Goal: Task Accomplishment & Management: Manage account settings

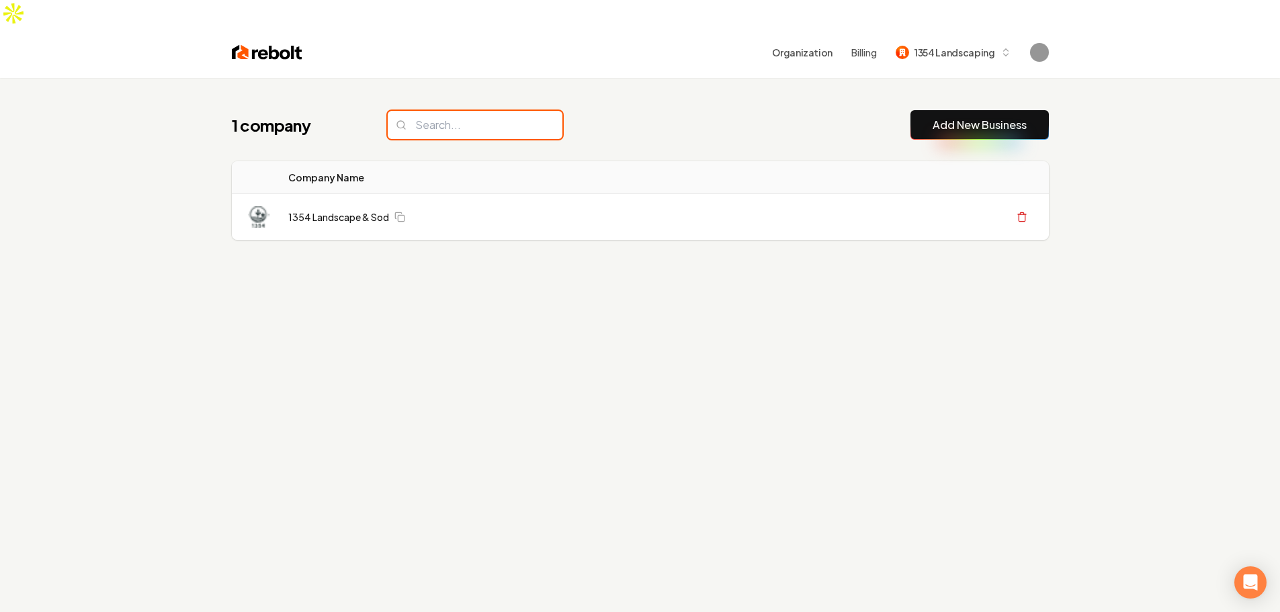
click at [474, 111] on input "search" at bounding box center [475, 125] width 175 height 28
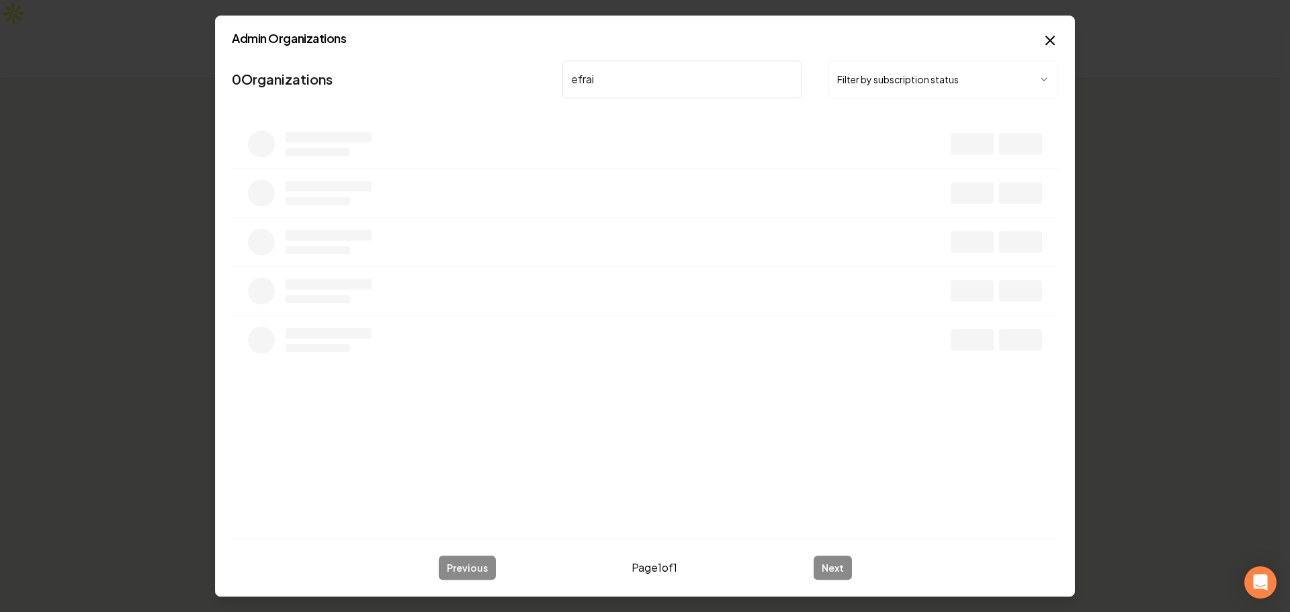
type input "[PERSON_NAME]"
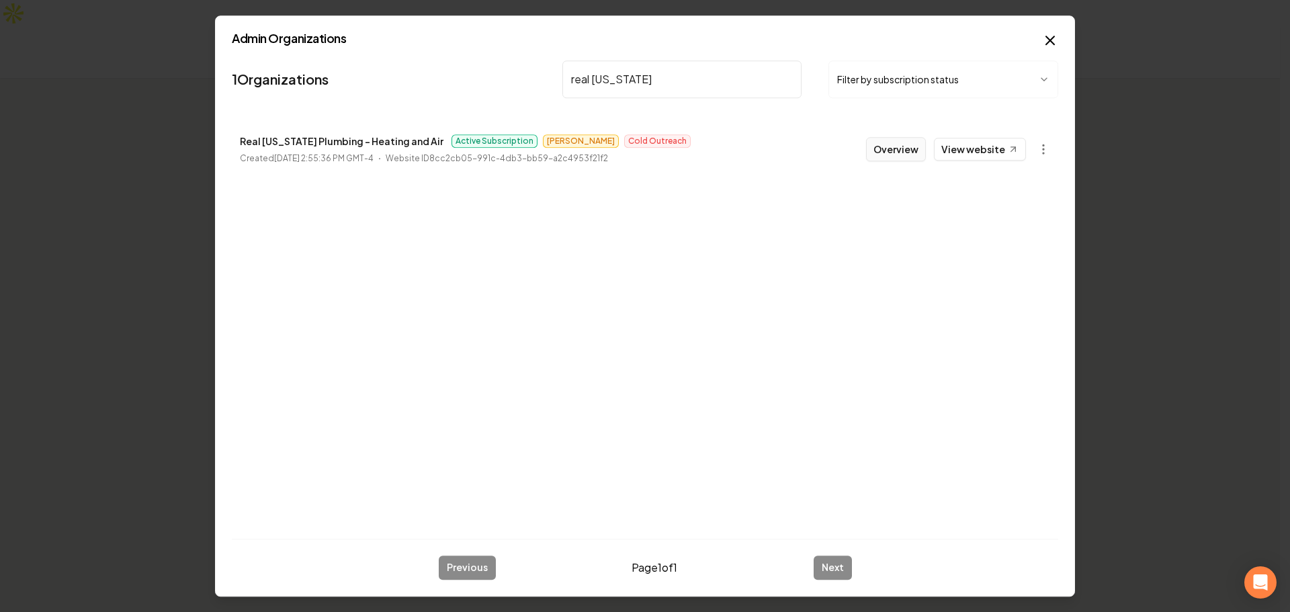
type input "real [US_STATE]"
click at [912, 149] on button "Overview" at bounding box center [896, 149] width 60 height 24
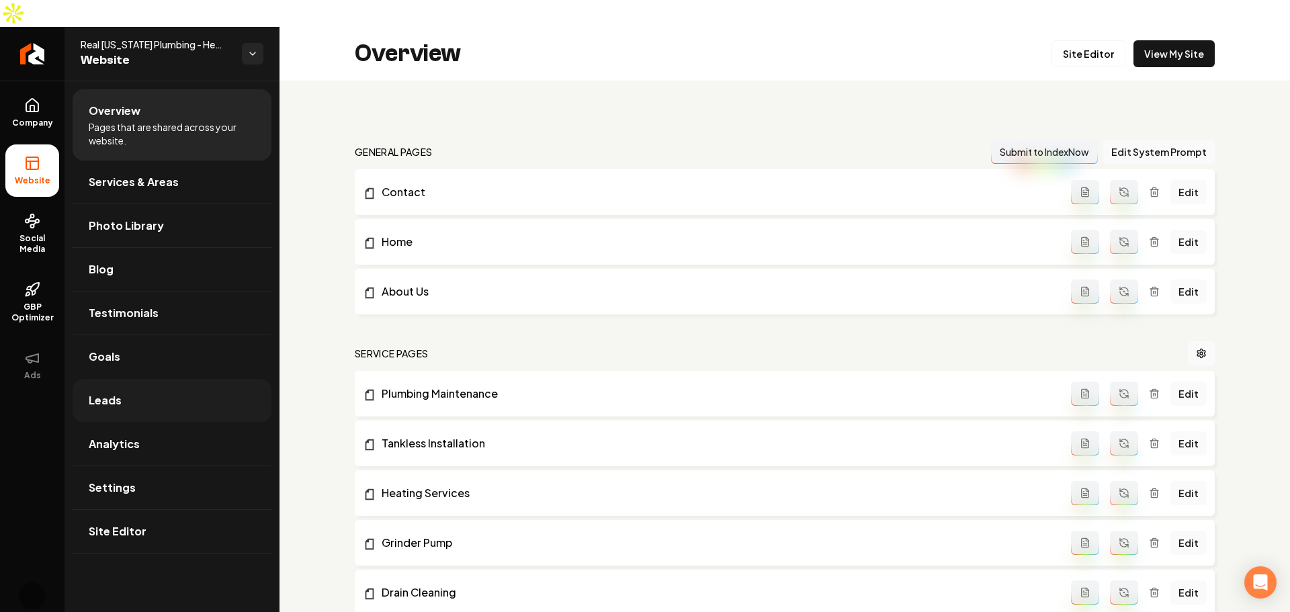
click at [181, 380] on link "Leads" at bounding box center [172, 400] width 199 height 43
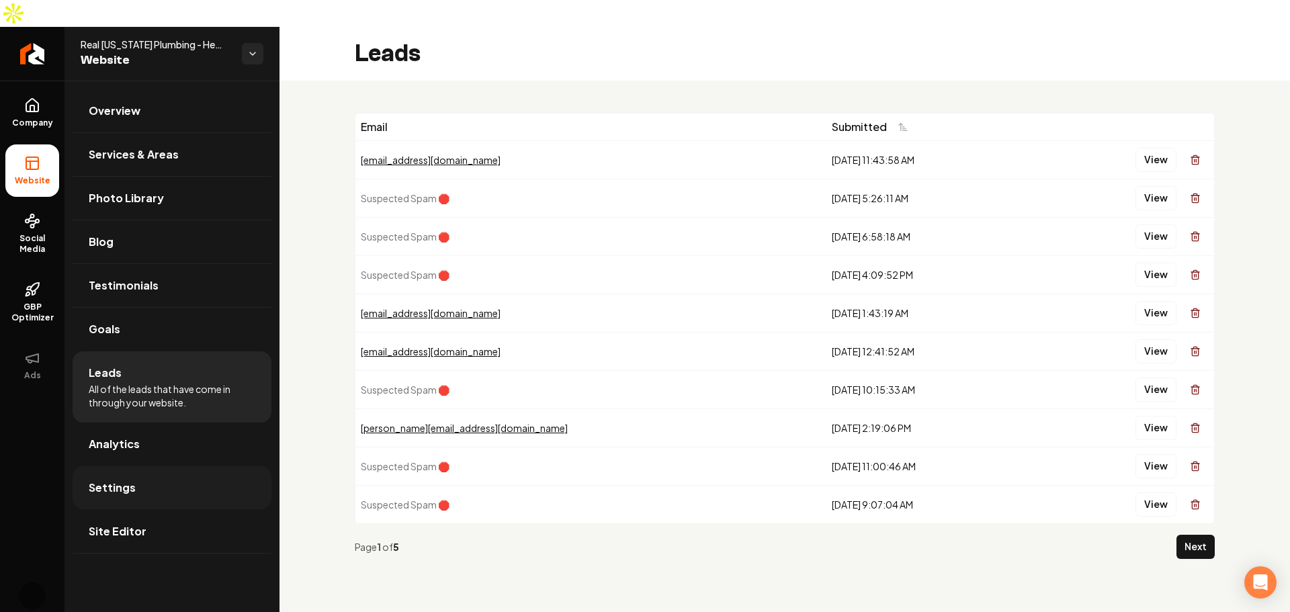
click at [117, 480] on span "Settings" at bounding box center [112, 488] width 47 height 16
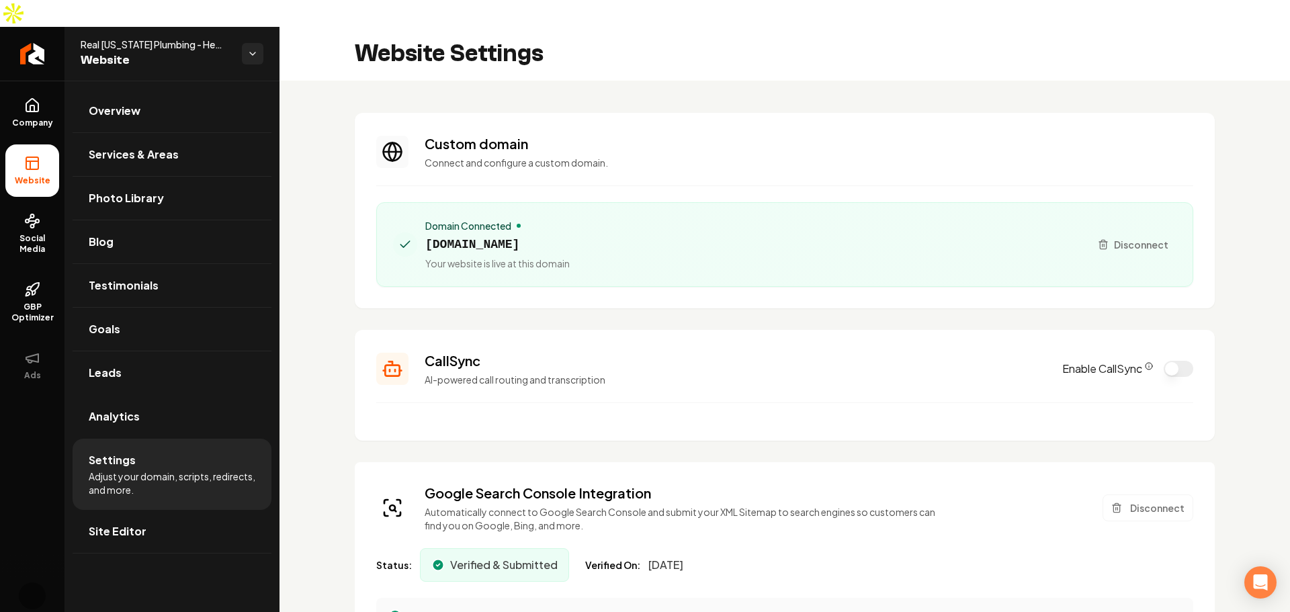
click at [1146, 363] on circle "CallSync Info" at bounding box center [1149, 366] width 7 height 7
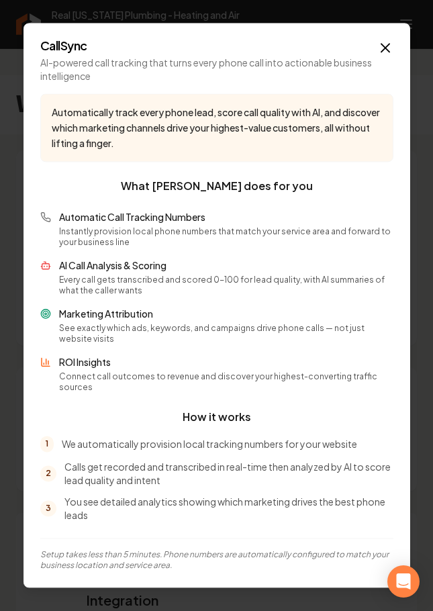
click at [386, 53] on icon "button" at bounding box center [386, 48] width 16 height 16
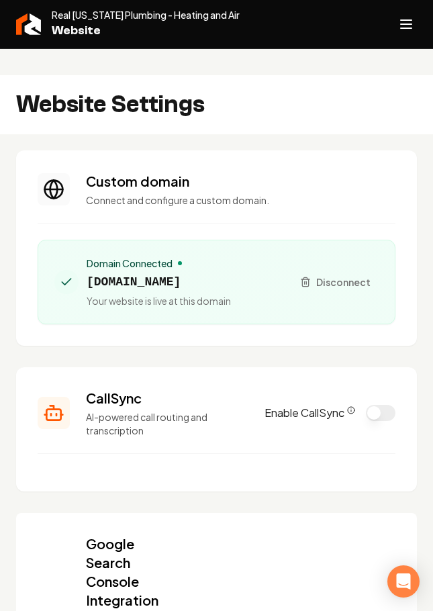
click at [407, 26] on icon "Open navigation menu" at bounding box center [406, 24] width 16 height 22
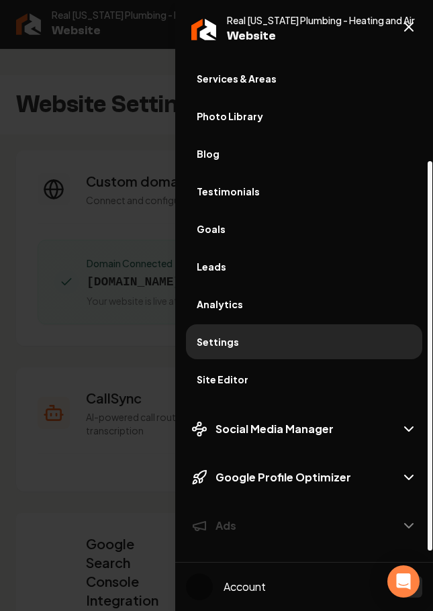
scroll to position [132, 0]
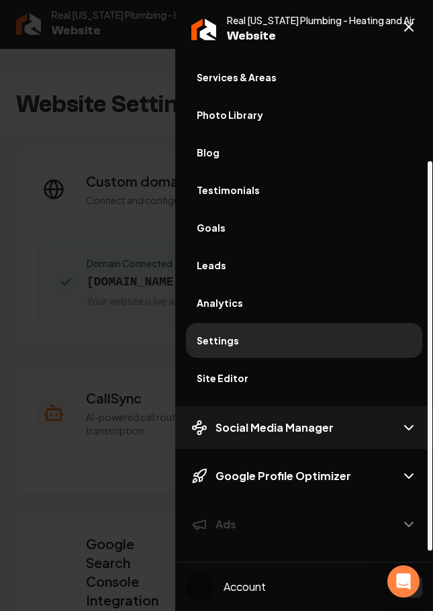
click at [286, 430] on span "Social Media Manager" at bounding box center [275, 428] width 118 height 16
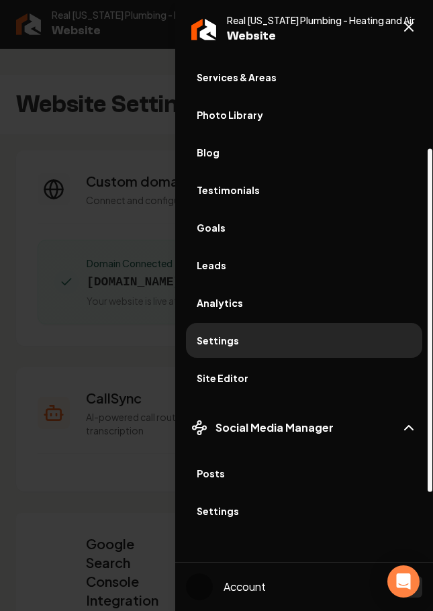
click at [257, 480] on span "Posts" at bounding box center [304, 473] width 215 height 13
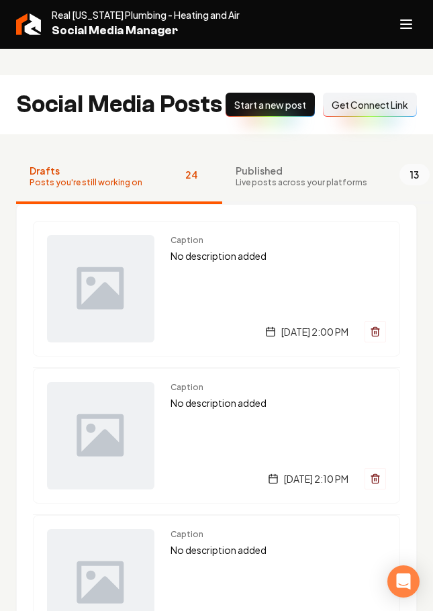
click at [275, 194] on button "Published Live posts across your platforms 13" at bounding box center [332, 178] width 221 height 54
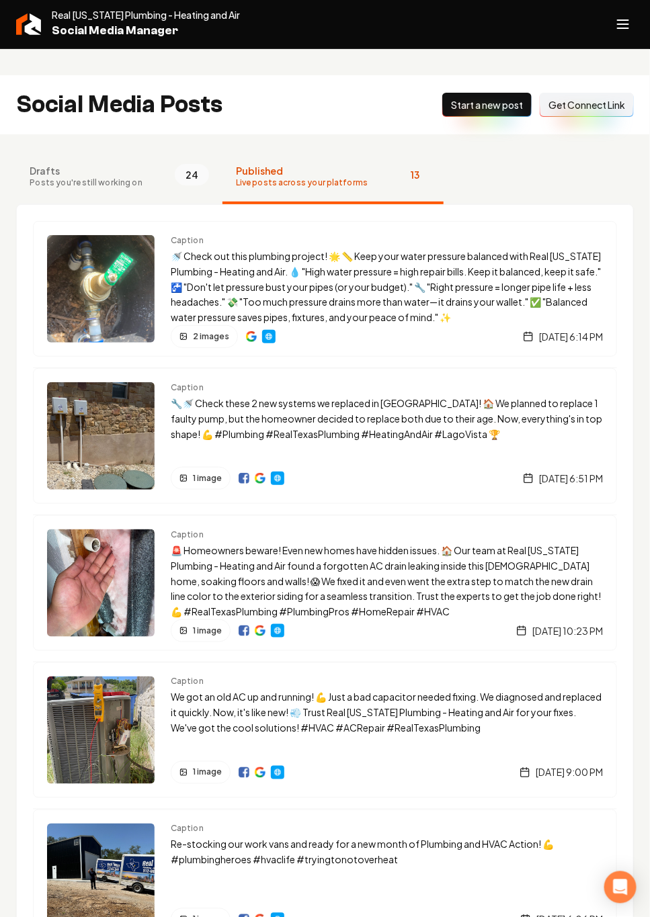
click at [542, 151] on nav "Drafts Posts you're still working on 24 Published Live posts across your platfo…" at bounding box center [325, 178] width 618 height 54
click at [130, 177] on span "Posts you're still working on" at bounding box center [86, 182] width 113 height 11
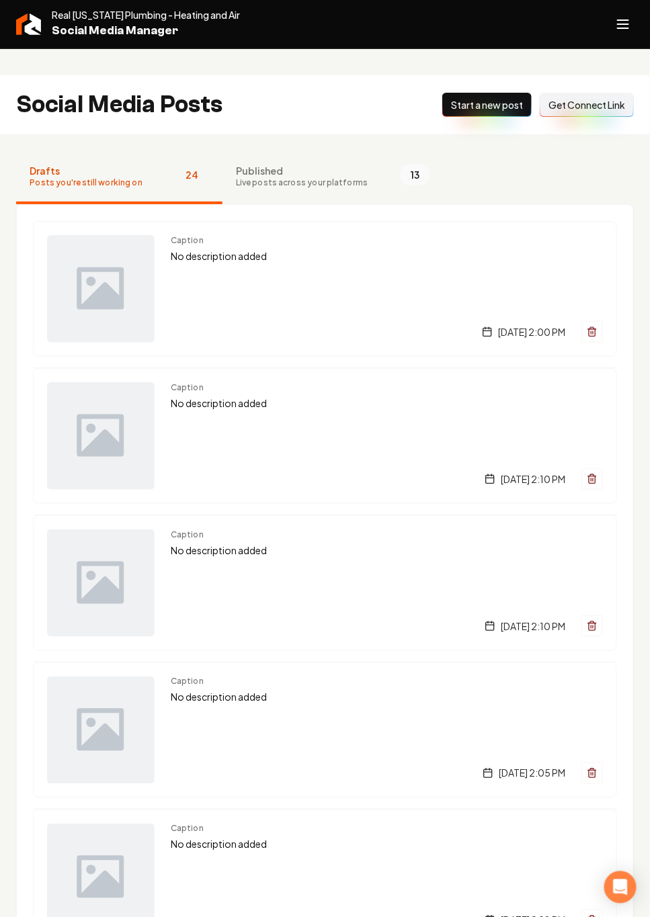
click at [345, 164] on span "Published" at bounding box center [302, 170] width 132 height 13
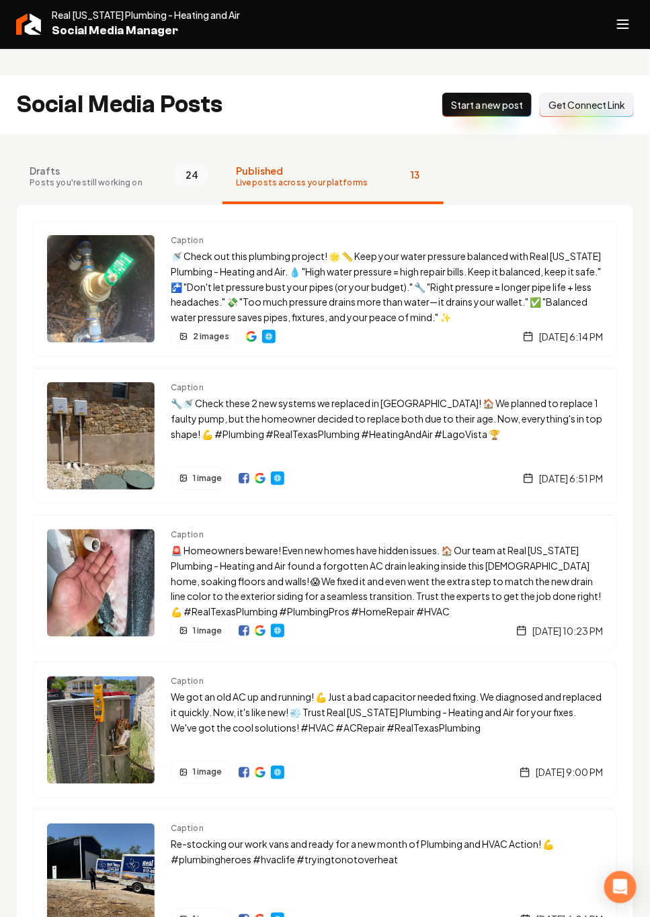
click at [538, 151] on nav "Drafts Posts you're still working on 24 Published Live posts across your platfo…" at bounding box center [325, 178] width 618 height 54
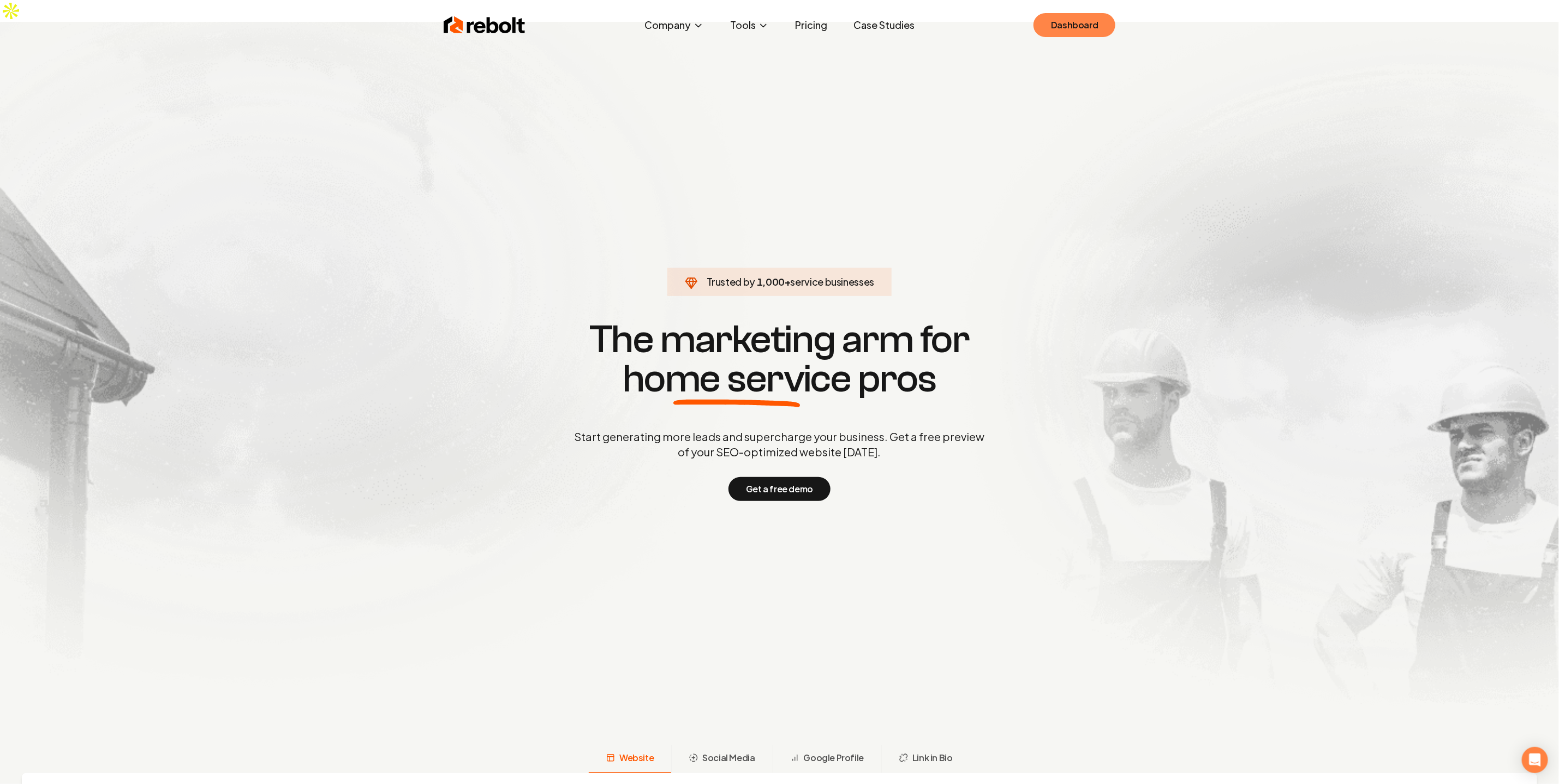
click at [1072, 33] on link "Dashboard" at bounding box center [1074, 25] width 82 height 24
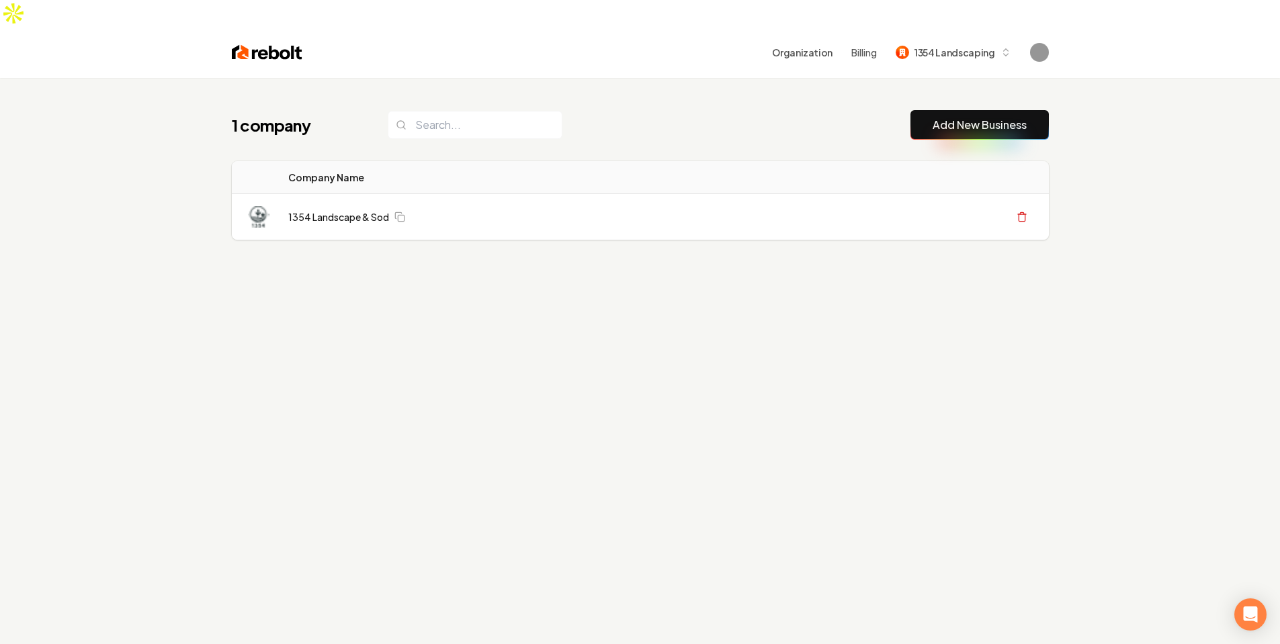
click at [1108, 193] on div "1 company Add New Business Logo Company Name Actions 1354 Landscape & Sod Creat…" at bounding box center [640, 400] width 1280 height 644
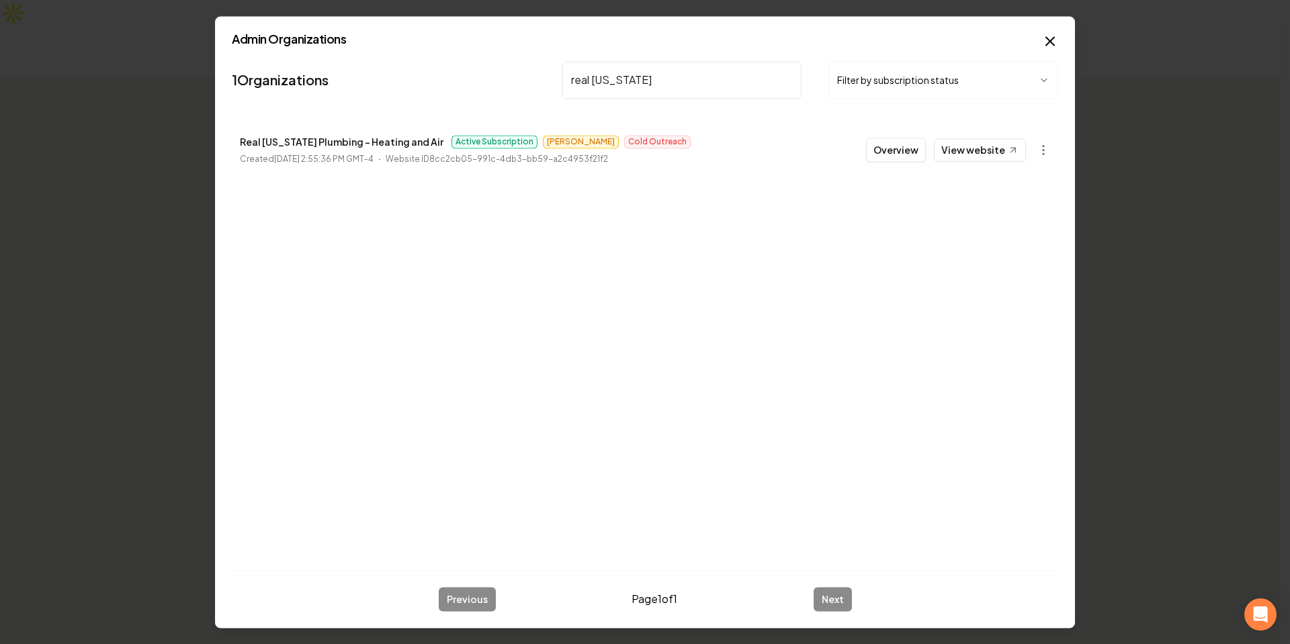
type input "real [US_STATE]"
click at [543, 140] on span "[PERSON_NAME]" at bounding box center [581, 141] width 76 height 13
copy span "[PERSON_NAME]"
click at [1056, 310] on div "1 Organizations real [US_STATE] Filter by subscription status Real [US_STATE] P…" at bounding box center [645, 308] width 826 height 504
